Goal: Navigation & Orientation: Go to known website

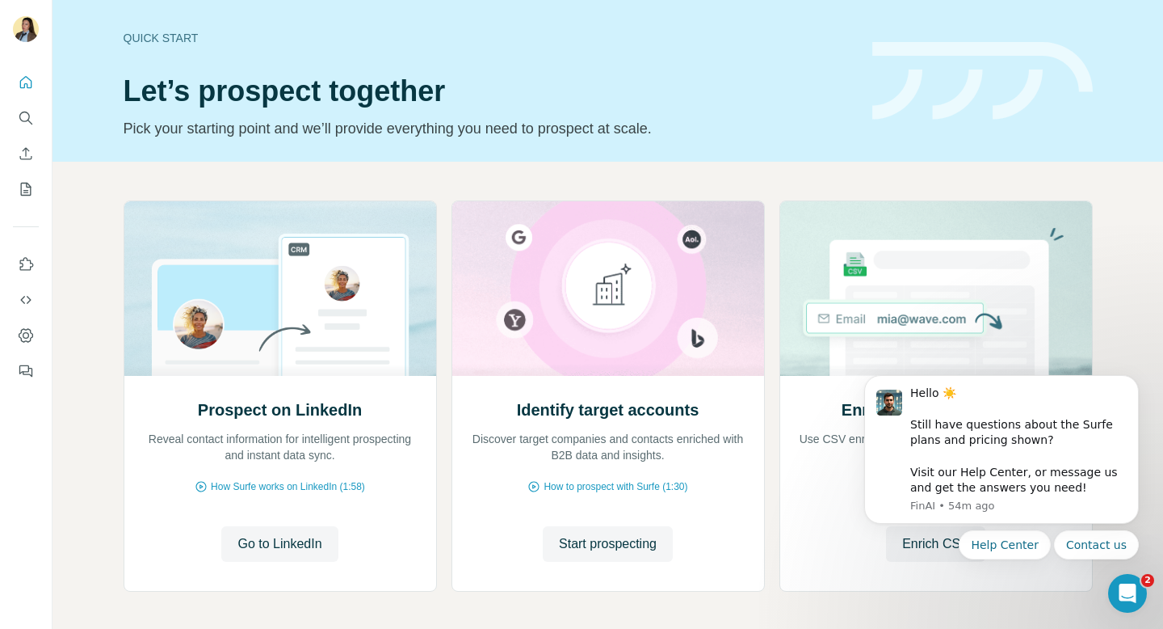
scroll to position [66, 0]
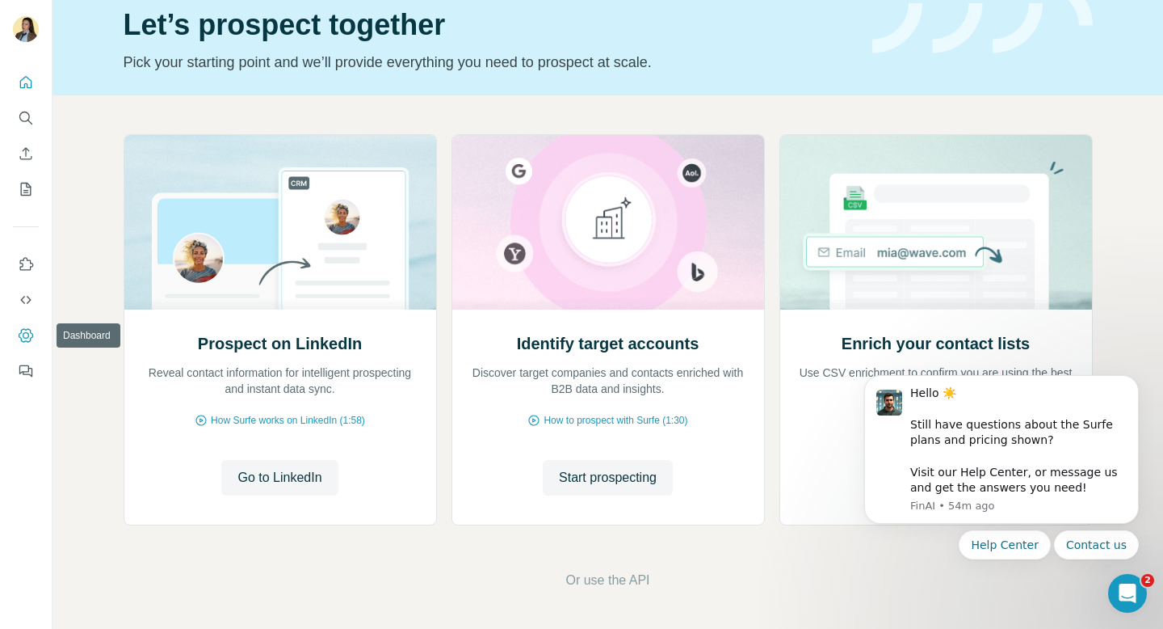
click at [23, 342] on icon "Dashboard" at bounding box center [26, 335] width 16 height 16
click at [27, 343] on icon "Dashboard" at bounding box center [26, 335] width 16 height 16
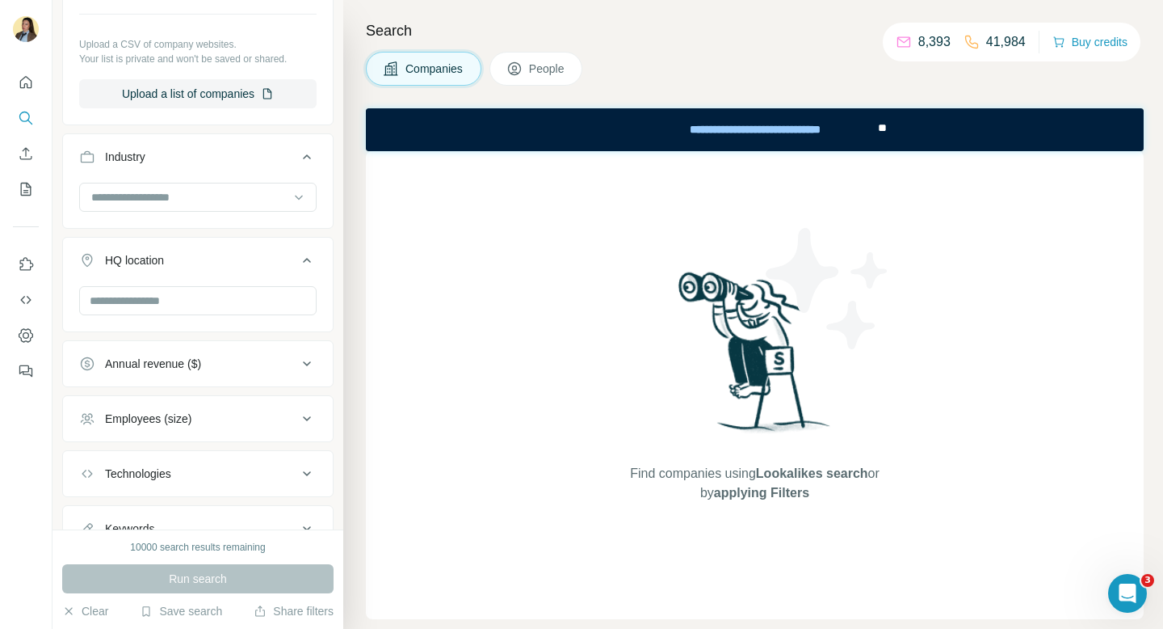
scroll to position [441, 0]
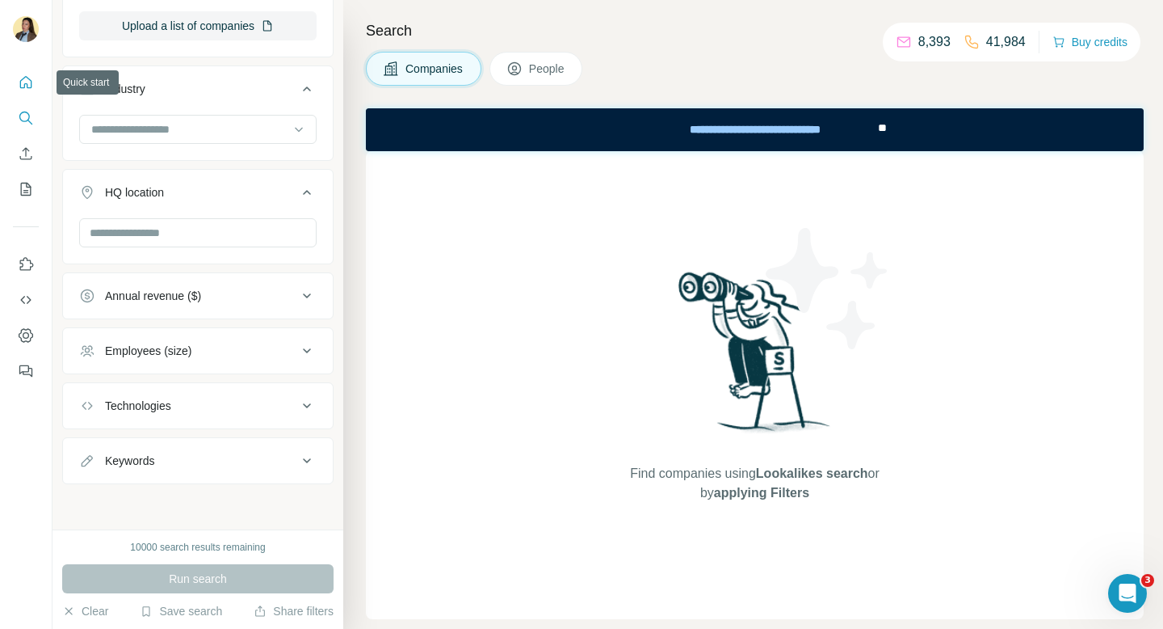
click at [26, 90] on icon "Quick start" at bounding box center [26, 82] width 16 height 16
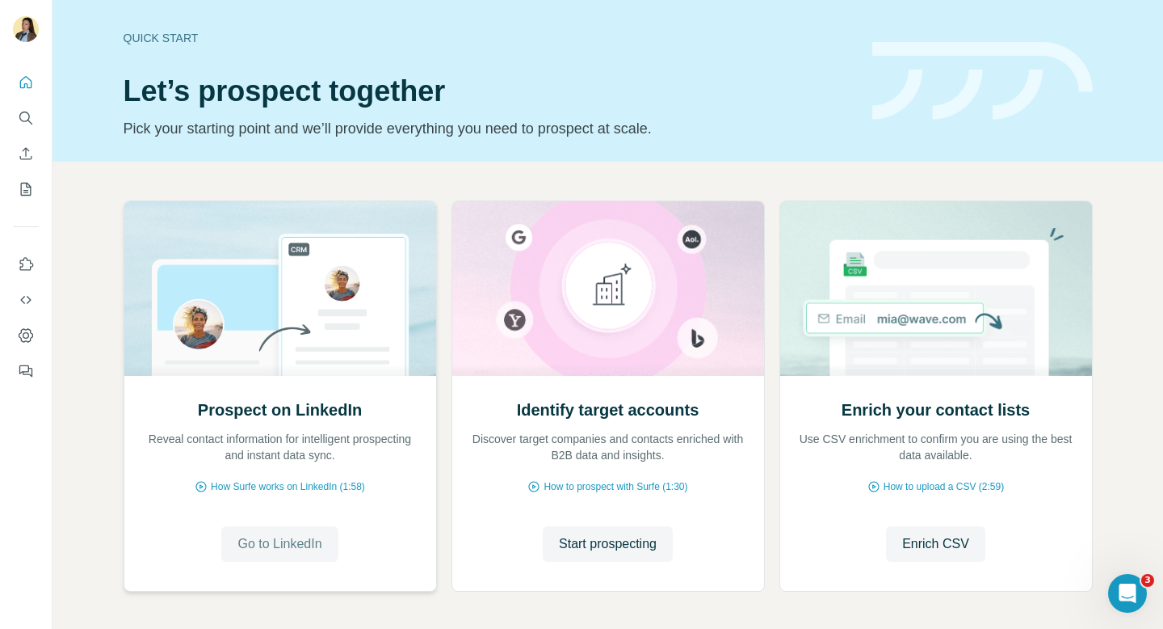
click at [306, 546] on span "Go to LinkedIn" at bounding box center [280, 543] width 84 height 19
